Goal: Task Accomplishment & Management: Use online tool/utility

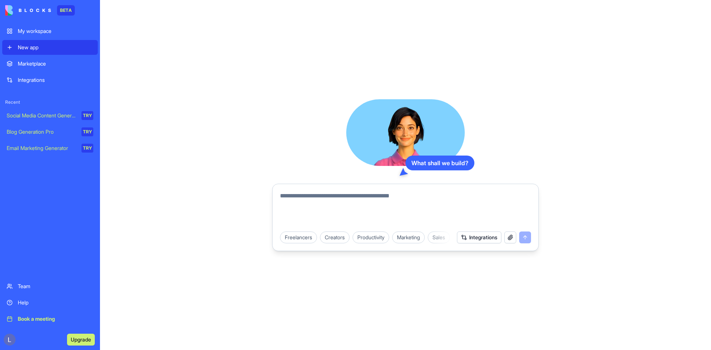
click at [30, 74] on link "Integrations" at bounding box center [50, 80] width 96 height 15
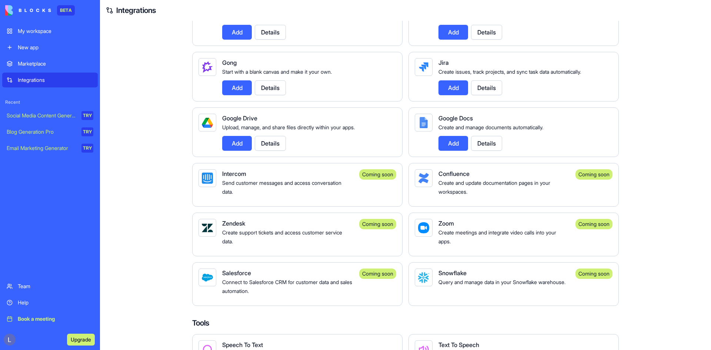
scroll to position [367, 0]
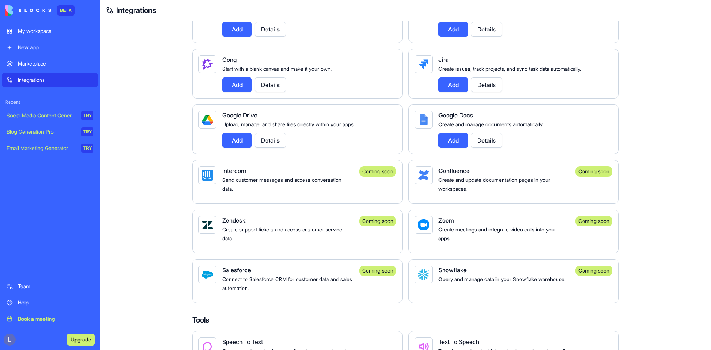
click at [242, 148] on button "Add" at bounding box center [237, 140] width 30 height 15
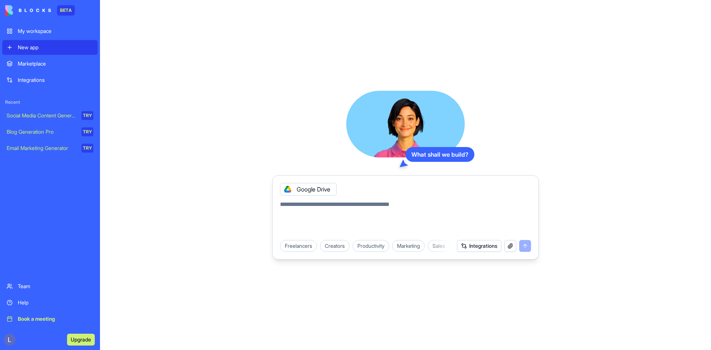
click at [315, 209] on textarea at bounding box center [405, 218] width 251 height 36
click at [296, 184] on div "Google Drive" at bounding box center [308, 189] width 57 height 13
click at [309, 189] on div "Google Drive" at bounding box center [308, 189] width 57 height 13
click at [34, 81] on div "Integrations" at bounding box center [56, 79] width 76 height 7
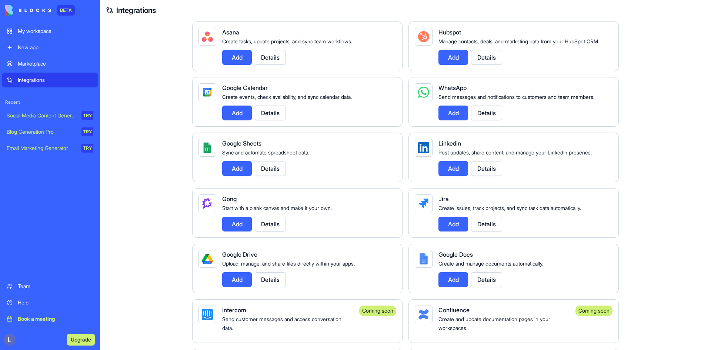
scroll to position [256, 0]
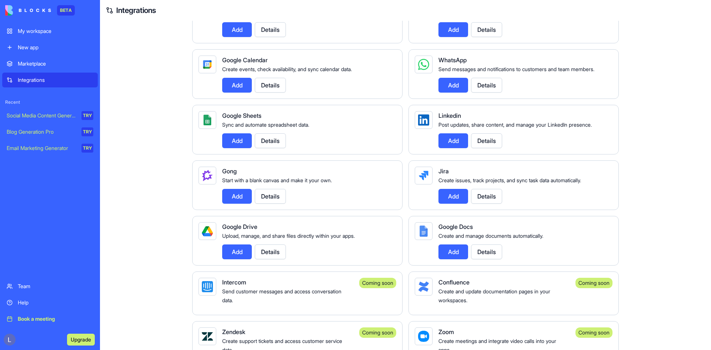
click at [270, 259] on button "Details" at bounding box center [270, 251] width 31 height 15
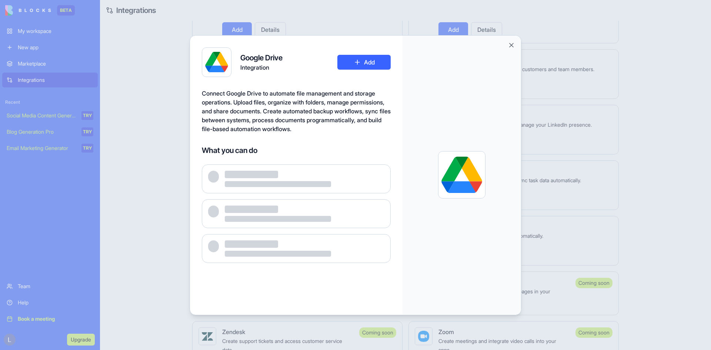
click at [357, 66] on button "Add" at bounding box center [363, 62] width 53 height 15
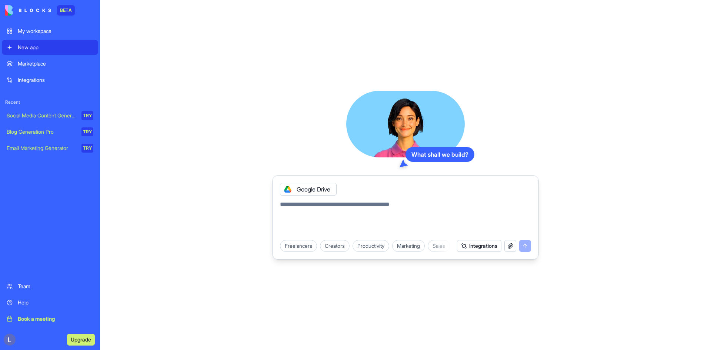
click at [318, 210] on textarea at bounding box center [405, 218] width 251 height 36
type textarea "******"
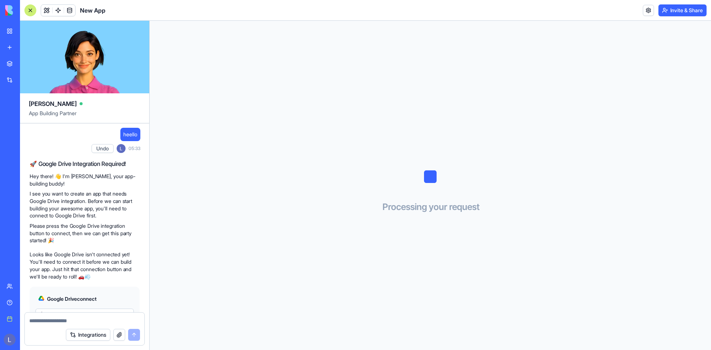
scroll to position [48, 0]
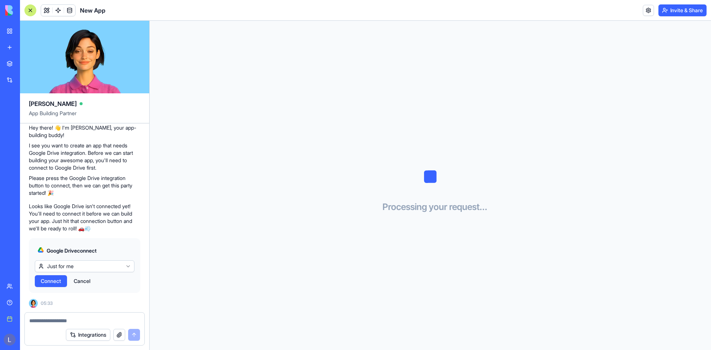
click at [46, 286] on button "Connect" at bounding box center [51, 281] width 32 height 12
click at [99, 270] on html "BETA My workspace New app Marketplace Integrations Recent New App Social Media …" at bounding box center [355, 175] width 711 height 350
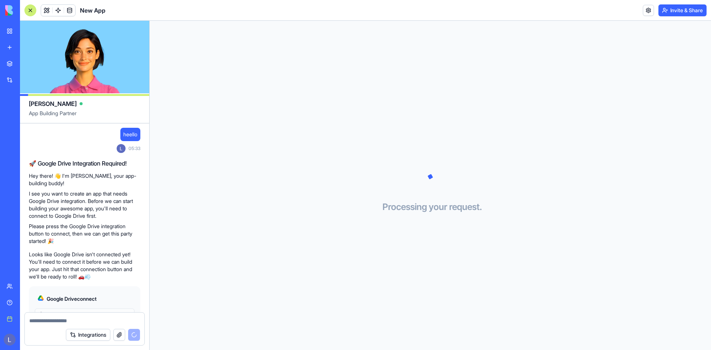
click at [6, 79] on link "Integrations" at bounding box center [17, 80] width 30 height 15
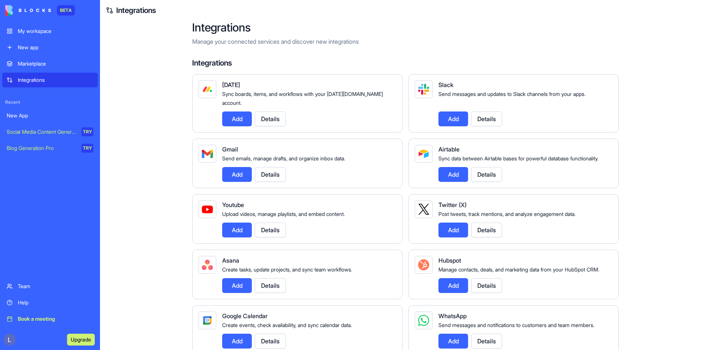
click at [239, 171] on button "Add" at bounding box center [237, 174] width 30 height 15
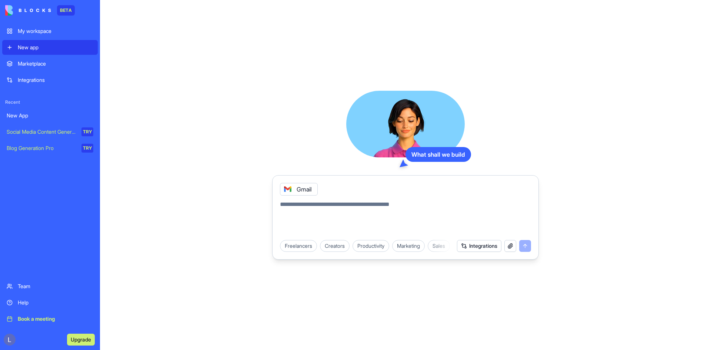
click at [177, 164] on div "What shall we build Gmail Freelancers Creators Productivity Marketing Sales HR …" at bounding box center [405, 175] width 611 height 350
click at [299, 189] on div "Gmail" at bounding box center [299, 189] width 38 height 13
click at [352, 213] on textarea at bounding box center [405, 218] width 251 height 36
type textarea "**********"
click at [183, 73] on div "**********" at bounding box center [405, 175] width 611 height 350
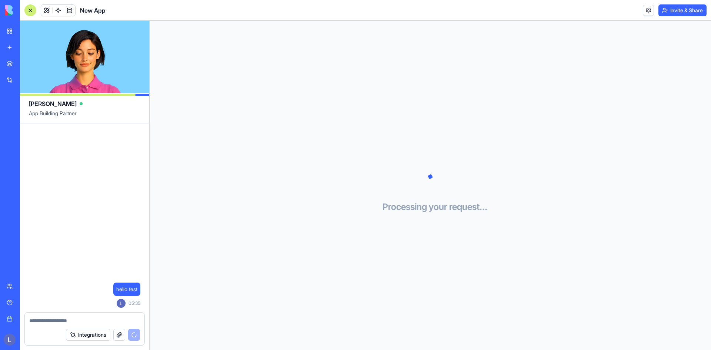
click at [50, 114] on span "App Building Partner" at bounding box center [84, 116] width 111 height 13
click at [76, 325] on div "Integrations" at bounding box center [85, 334] width 120 height 21
click at [77, 320] on textarea at bounding box center [84, 320] width 111 height 7
click at [90, 334] on button "Integrations" at bounding box center [88, 335] width 44 height 12
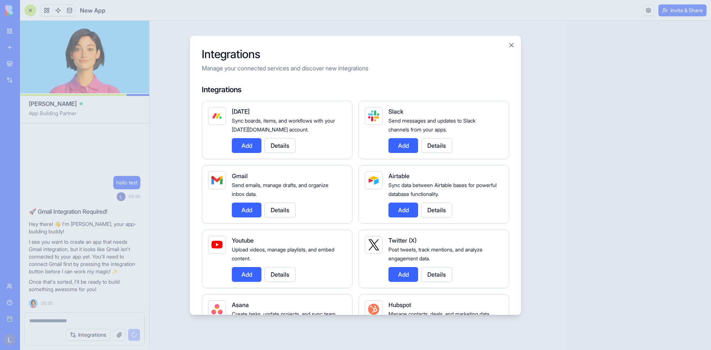
scroll to position [20, 0]
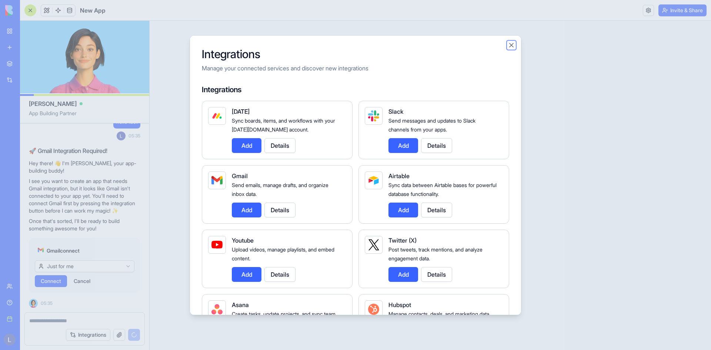
click at [512, 46] on button "Close" at bounding box center [511, 44] width 7 height 7
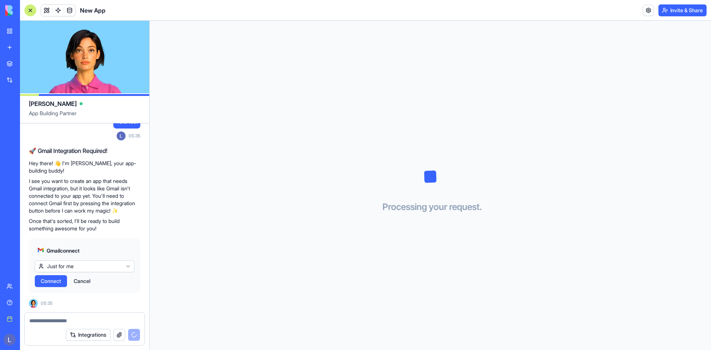
click at [46, 282] on span "Connect" at bounding box center [51, 280] width 20 height 7
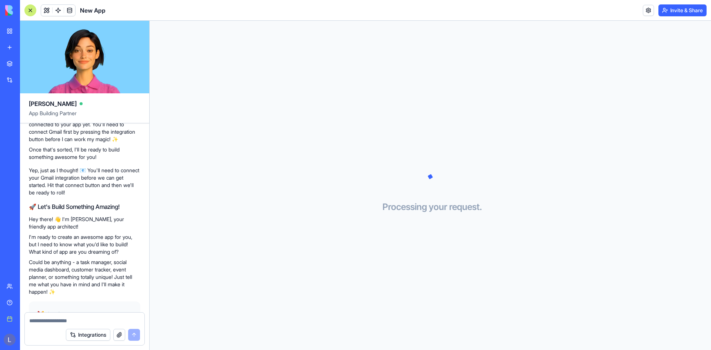
scroll to position [155, 0]
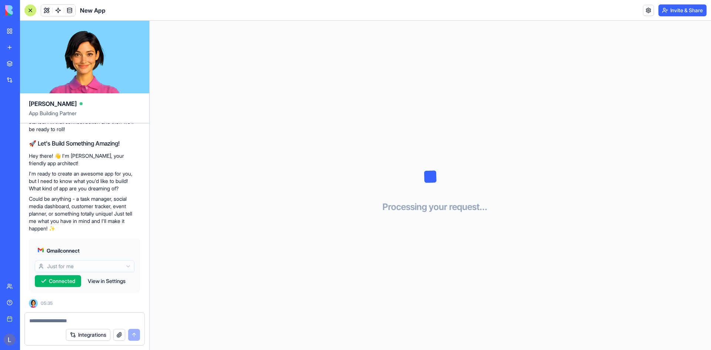
click at [10, 80] on link "Integrations" at bounding box center [17, 80] width 30 height 15
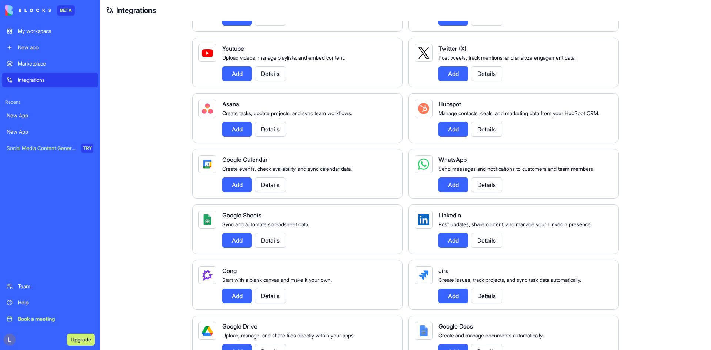
scroll to position [132, 0]
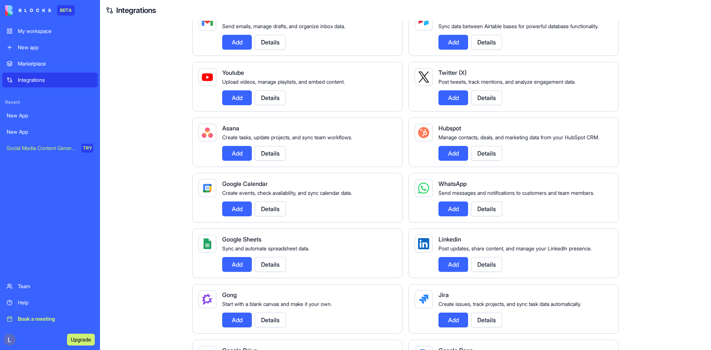
click at [243, 216] on button "Add" at bounding box center [237, 209] width 30 height 15
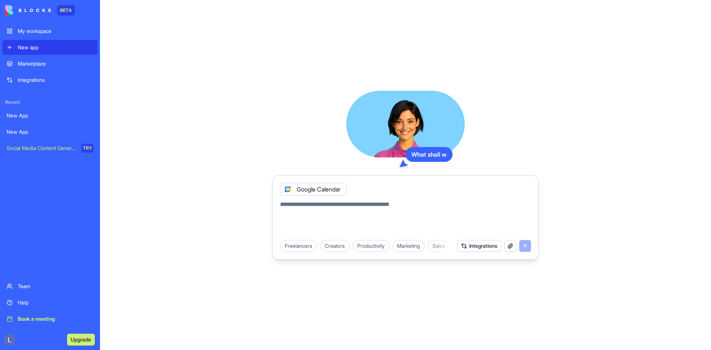
click at [337, 208] on textarea at bounding box center [405, 218] width 251 height 36
type textarea "*********"
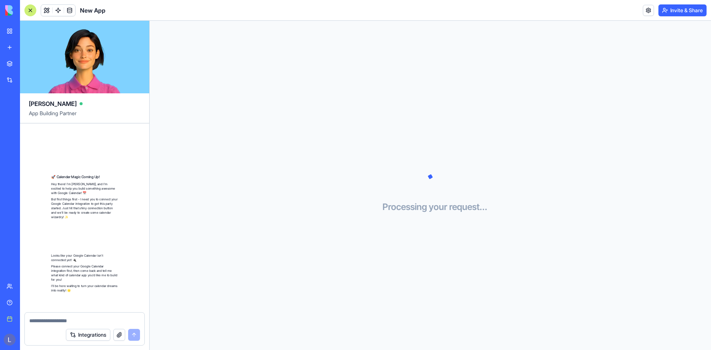
scroll to position [73, 0]
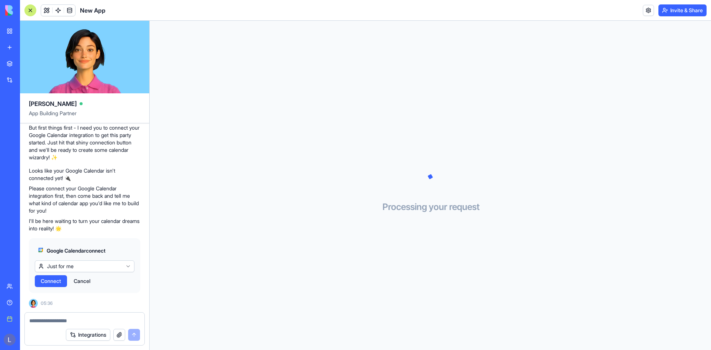
click at [55, 285] on button "Connect" at bounding box center [51, 281] width 32 height 12
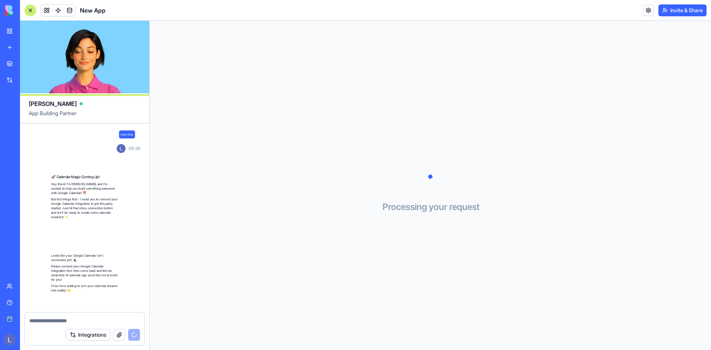
scroll to position [19, 0]
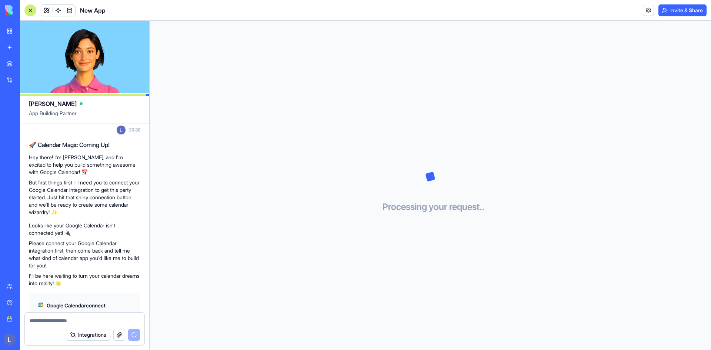
click at [9, 79] on link "Integrations" at bounding box center [17, 80] width 30 height 15
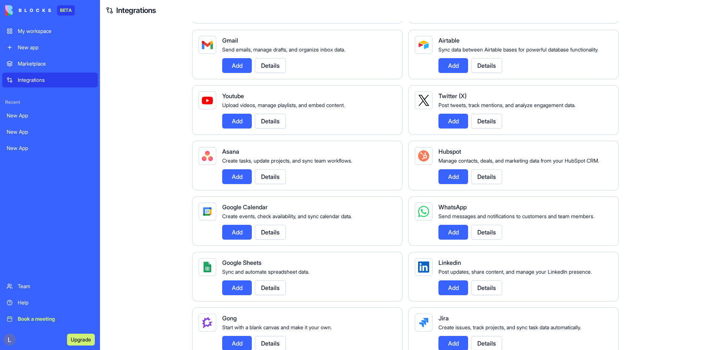
scroll to position [79, 0]
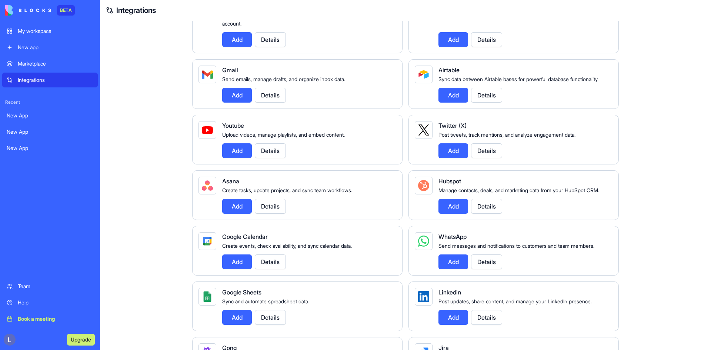
click at [232, 150] on button "Add" at bounding box center [237, 150] width 30 height 15
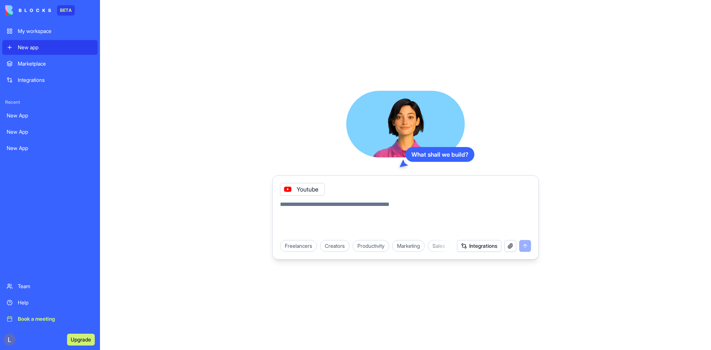
click at [328, 213] on textarea at bounding box center [405, 218] width 251 height 36
type textarea "*****"
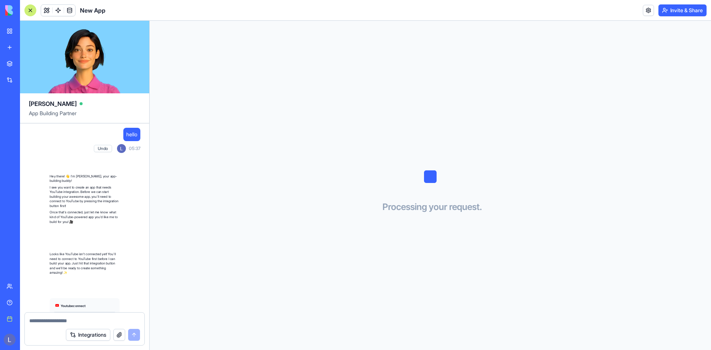
scroll to position [50, 0]
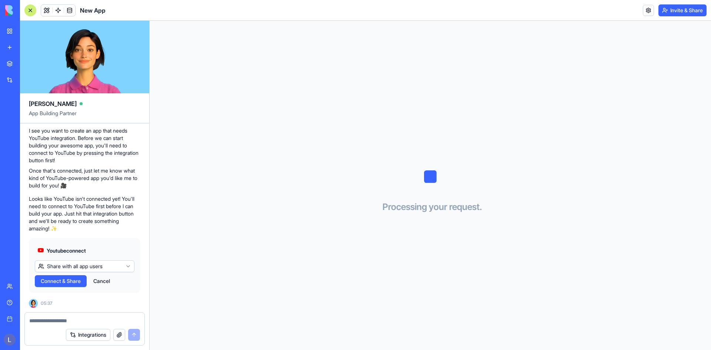
click at [59, 284] on span "Connect & Share" at bounding box center [61, 280] width 40 height 7
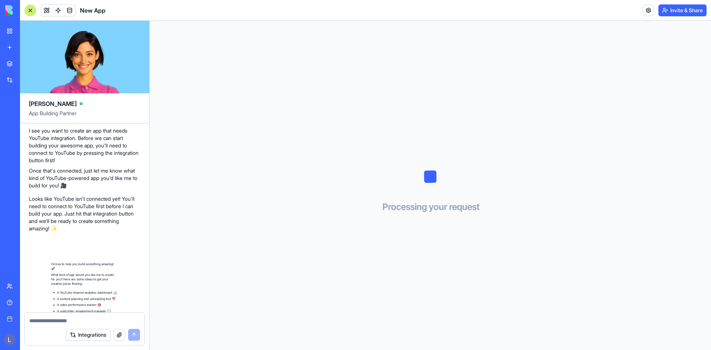
scroll to position [189, 0]
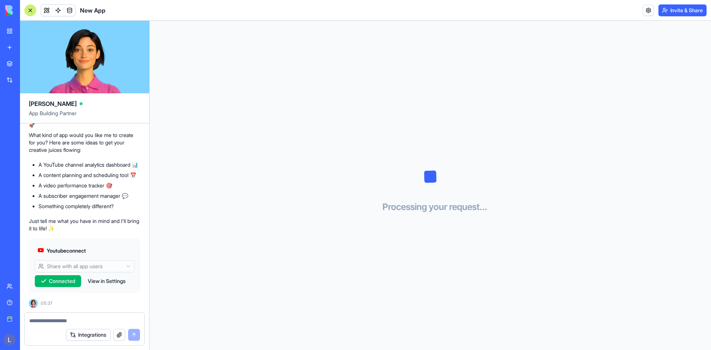
click at [7, 76] on link "Integrations" at bounding box center [17, 80] width 30 height 15
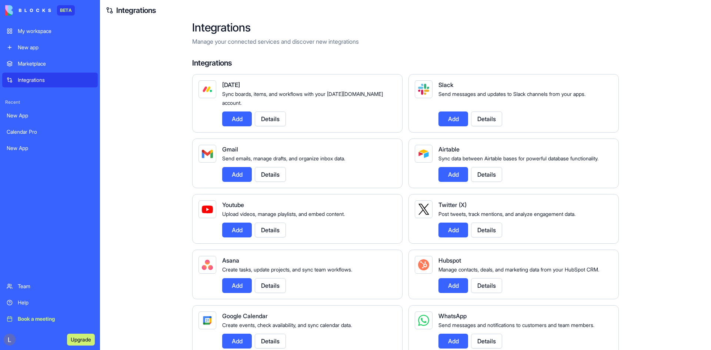
click at [229, 176] on button "Add" at bounding box center [237, 174] width 30 height 15
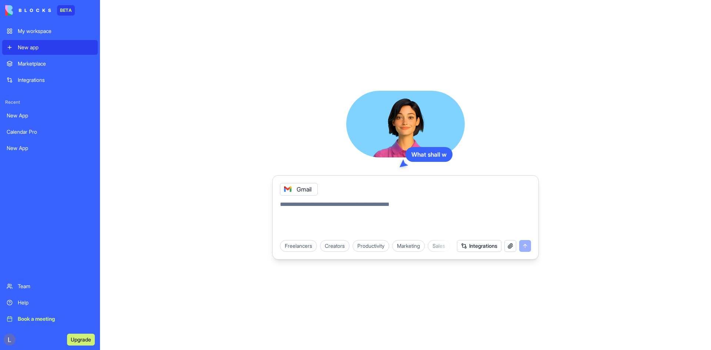
click at [380, 202] on textarea at bounding box center [405, 218] width 251 height 36
type textarea "******"
click at [527, 250] on button "submit" at bounding box center [525, 246] width 12 height 12
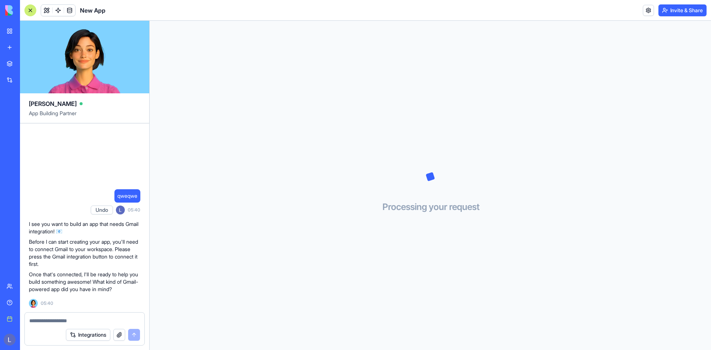
click at [79, 232] on p "I see you want to build an app that needs Gmail integration! 📧" at bounding box center [84, 227] width 111 height 15
click at [98, 324] on div "Integrations" at bounding box center [85, 334] width 120 height 21
click at [97, 317] on textarea at bounding box center [84, 320] width 111 height 7
click at [93, 334] on button "Integrations" at bounding box center [88, 335] width 44 height 12
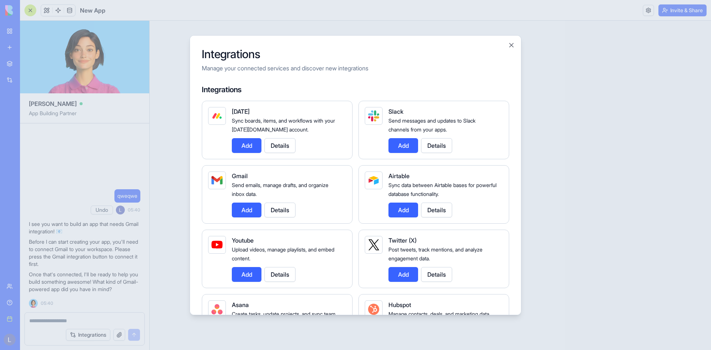
click at [248, 208] on button "Add" at bounding box center [247, 210] width 30 height 15
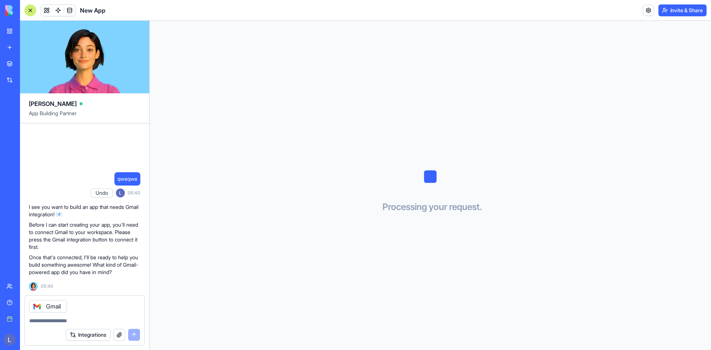
click at [56, 307] on div "Gmail" at bounding box center [48, 306] width 38 height 13
click at [109, 313] on div at bounding box center [85, 319] width 120 height 12
drag, startPoint x: 98, startPoint y: 319, endPoint x: 93, endPoint y: 323, distance: 6.8
click at [97, 320] on textarea at bounding box center [84, 320] width 111 height 7
click at [93, 323] on textarea at bounding box center [84, 320] width 111 height 7
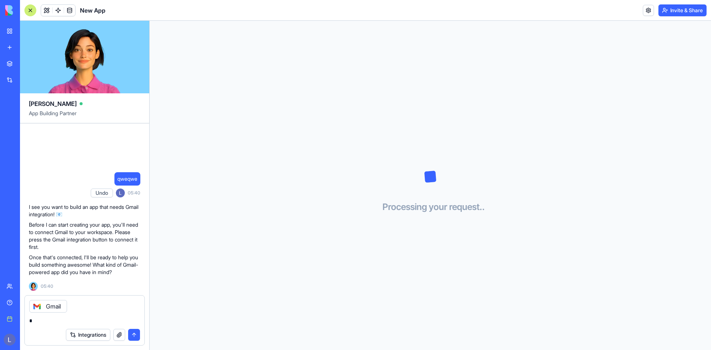
type textarea "*"
click at [136, 334] on button "submit" at bounding box center [134, 335] width 12 height 12
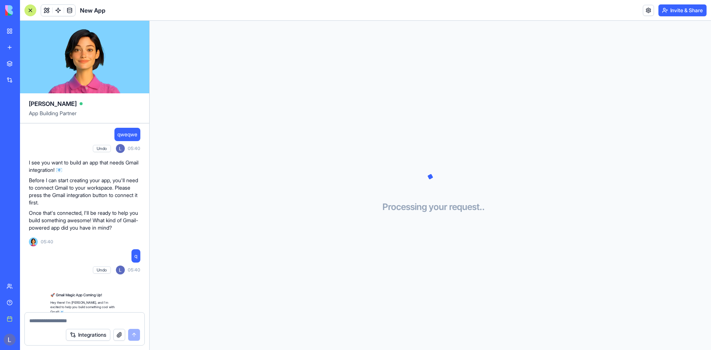
scroll to position [173, 0]
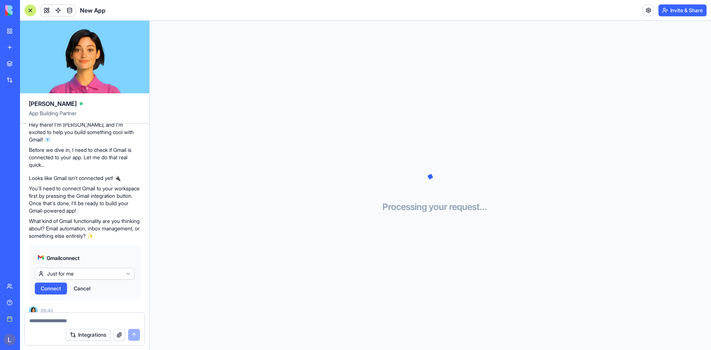
click at [52, 285] on span "Connect" at bounding box center [51, 288] width 20 height 7
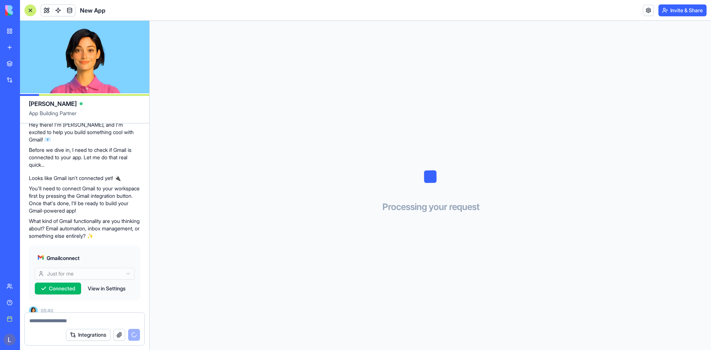
click at [482, 214] on div "Processing your request . . ." at bounding box center [431, 185] width 562 height 329
click at [108, 283] on button "View in Settings" at bounding box center [106, 289] width 45 height 12
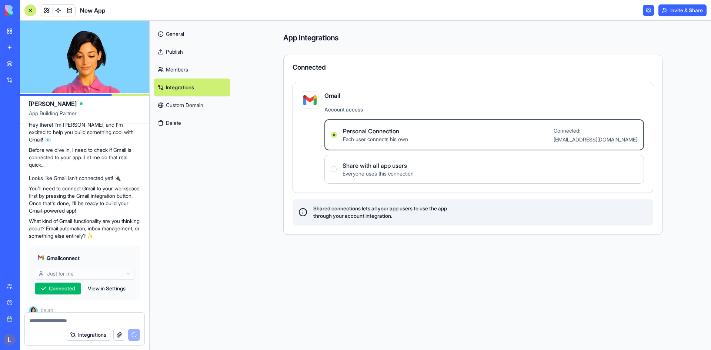
click at [104, 283] on button "View in Settings" at bounding box center [106, 289] width 45 height 12
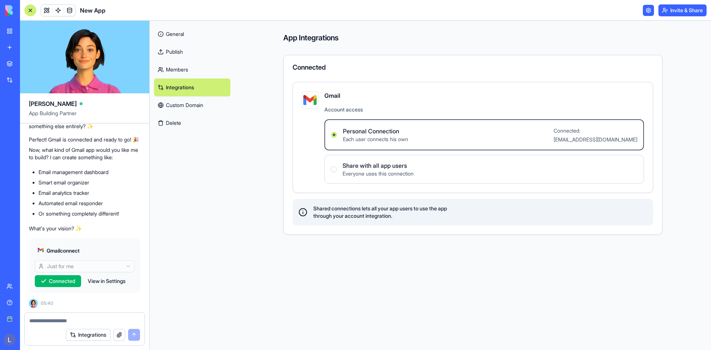
click at [311, 96] on img at bounding box center [309, 99] width 13 height 13
click at [268, 157] on div "App Integrations Connected Gmail Account access Personal Connection Each user c…" at bounding box center [473, 185] width 476 height 329
click at [29, 6] on div at bounding box center [30, 10] width 12 height 12
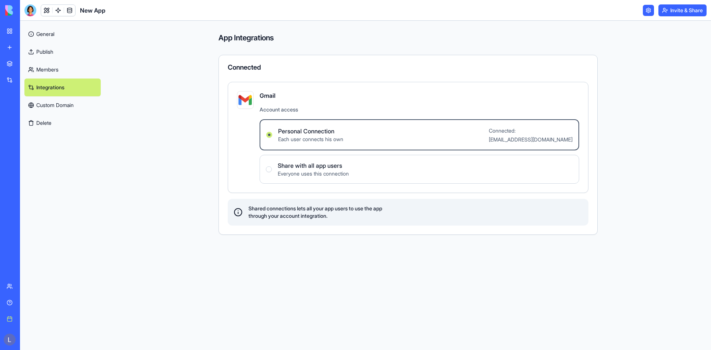
click at [34, 88] on link "Integrations" at bounding box center [62, 88] width 76 height 18
click at [11, 79] on link "Integrations" at bounding box center [17, 80] width 30 height 15
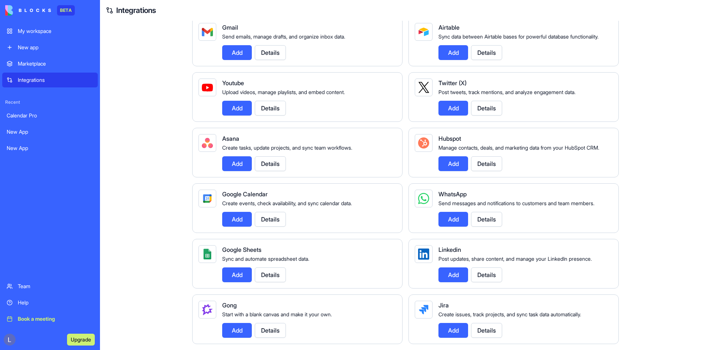
scroll to position [97, 0]
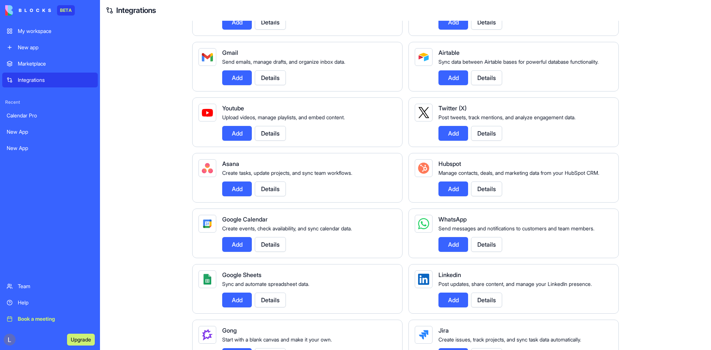
click at [35, 29] on div "My workspace" at bounding box center [56, 30] width 76 height 7
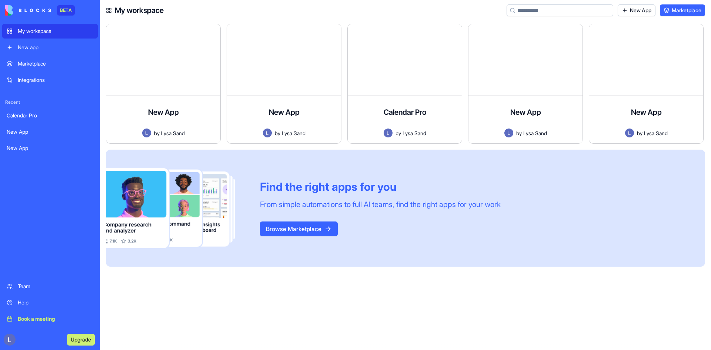
click at [39, 29] on div "My workspace" at bounding box center [56, 30] width 76 height 7
click at [156, 65] on div at bounding box center [163, 82] width 102 height 51
